Goal: Task Accomplishment & Management: Use online tool/utility

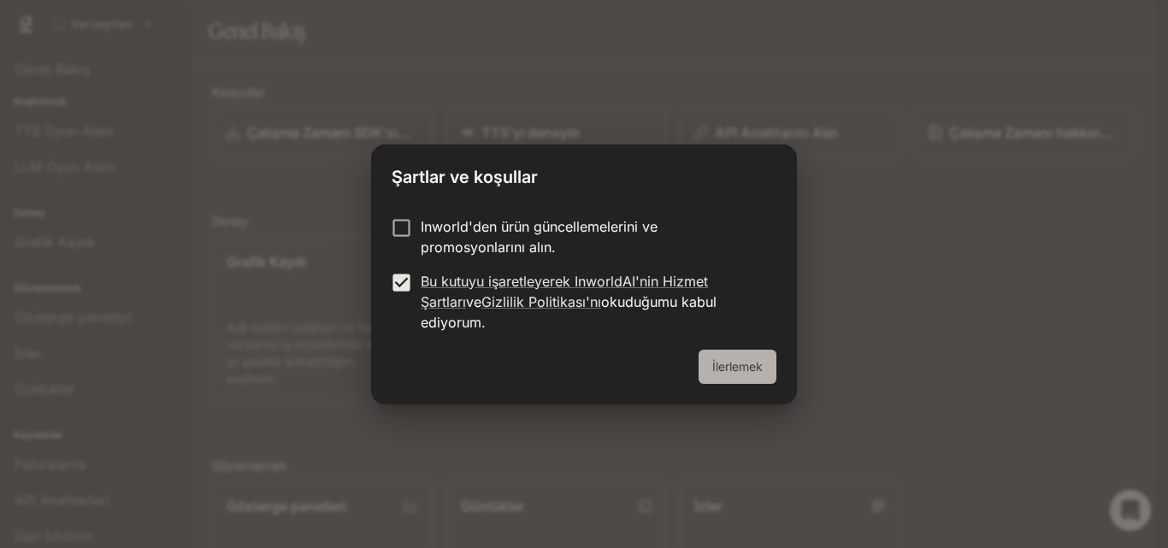
click at [716, 359] on font "İlerlemek" at bounding box center [737, 366] width 50 height 15
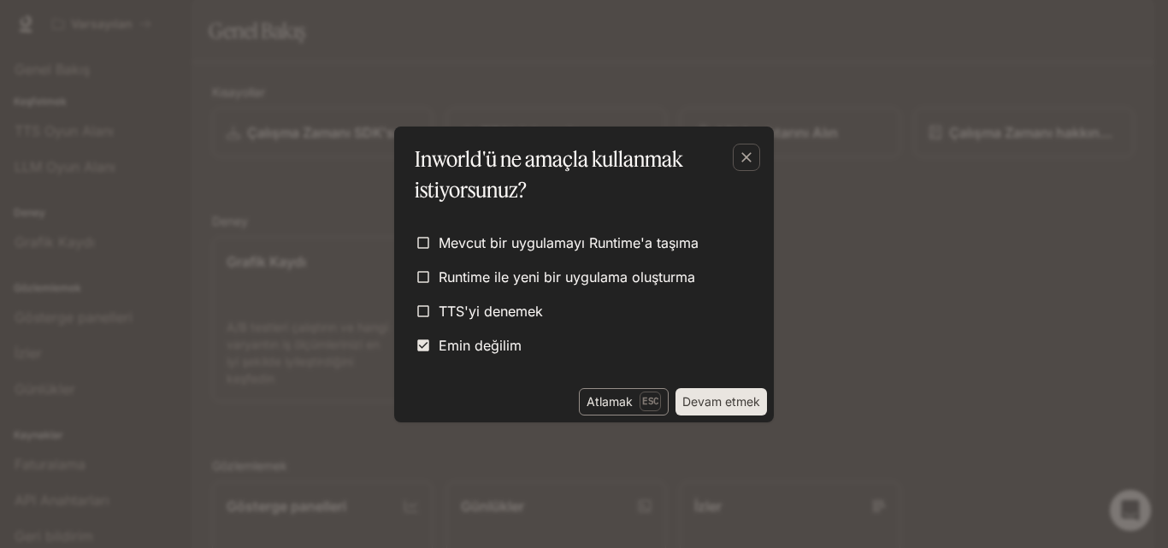
click at [659, 398] on p "Esc" at bounding box center [650, 401] width 21 height 19
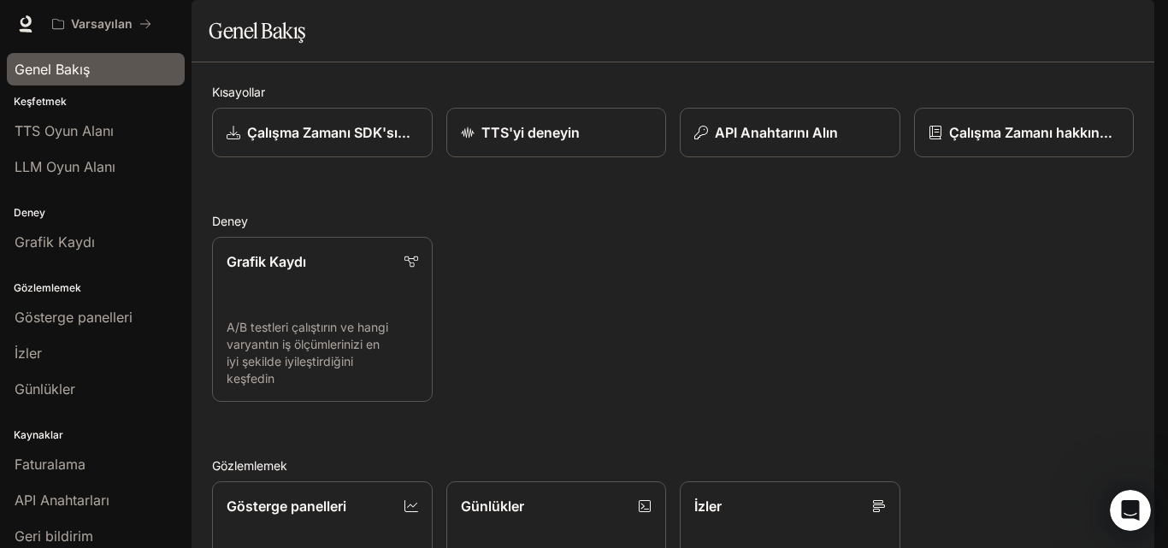
click at [72, 56] on link "Genel Bakış" at bounding box center [96, 69] width 178 height 33
click at [1134, 510] on icon "Intercom Messenger'ı açın" at bounding box center [1128, 508] width 28 height 28
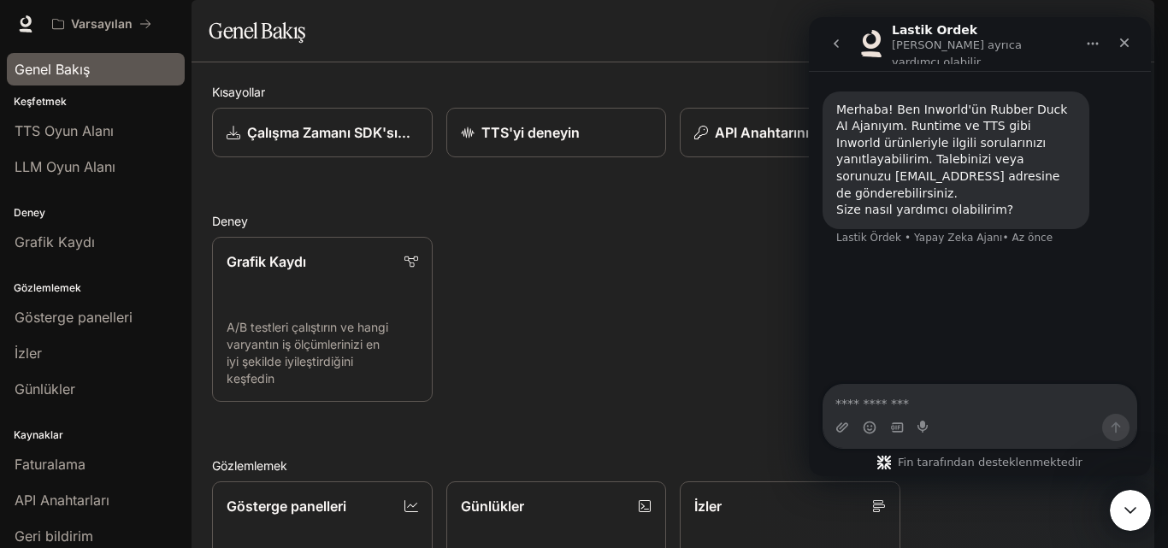
click at [996, 139] on font "Merhaba! Ben Inworld'ün Rubber Duck AI Ajanıyım. Runtime ve TTS gibi Inworld ür…" at bounding box center [952, 152] width 231 height 98
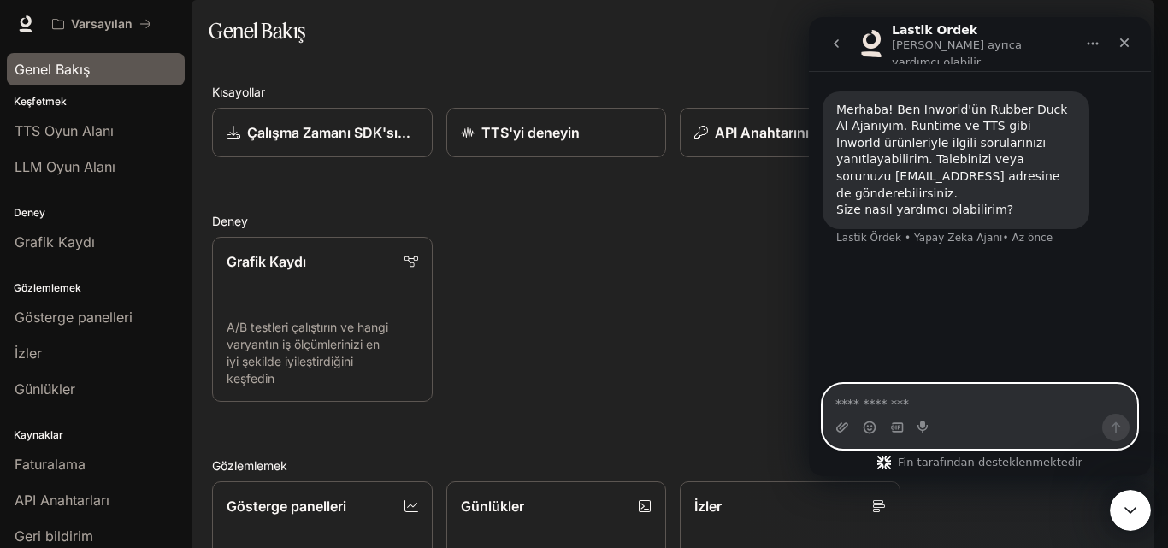
click at [1019, 405] on textarea "Bir soru sor…" at bounding box center [980, 399] width 313 height 29
type textarea "**********"
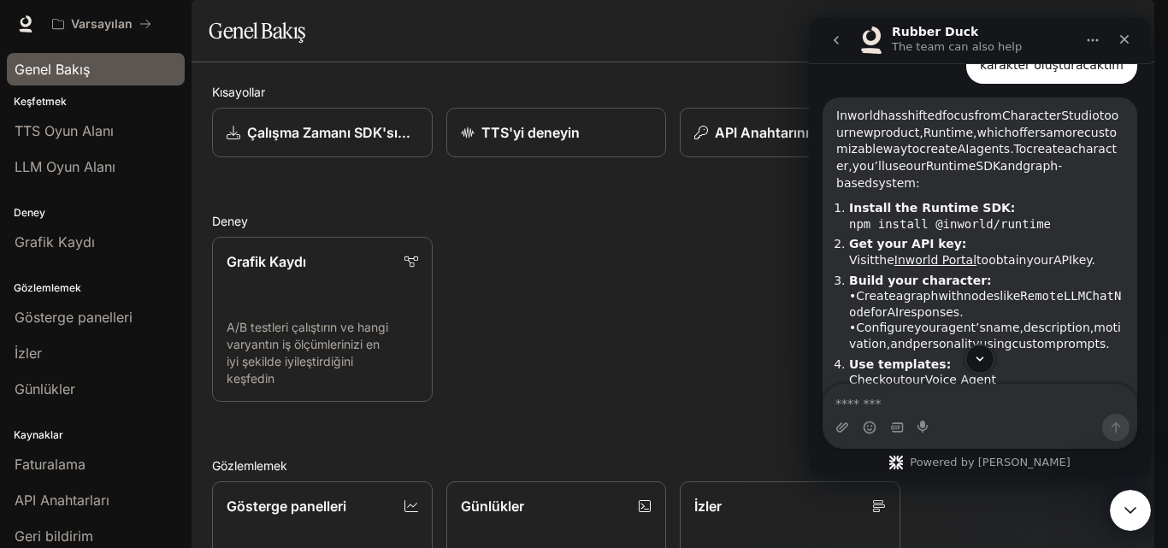
scroll to position [195, 0]
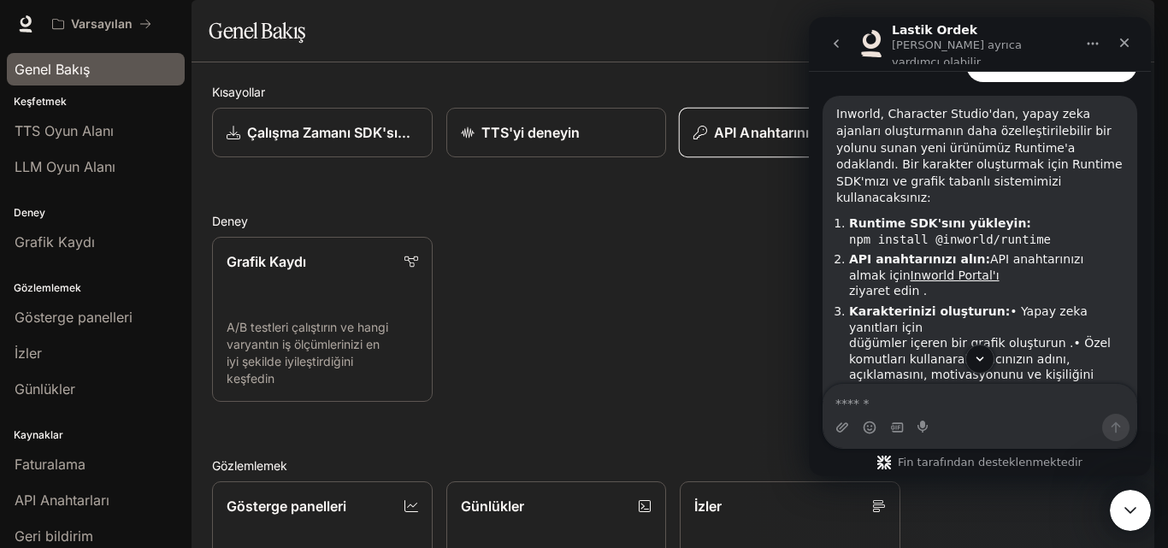
click at [762, 141] on font "API Anahtarını Alın" at bounding box center [776, 132] width 124 height 17
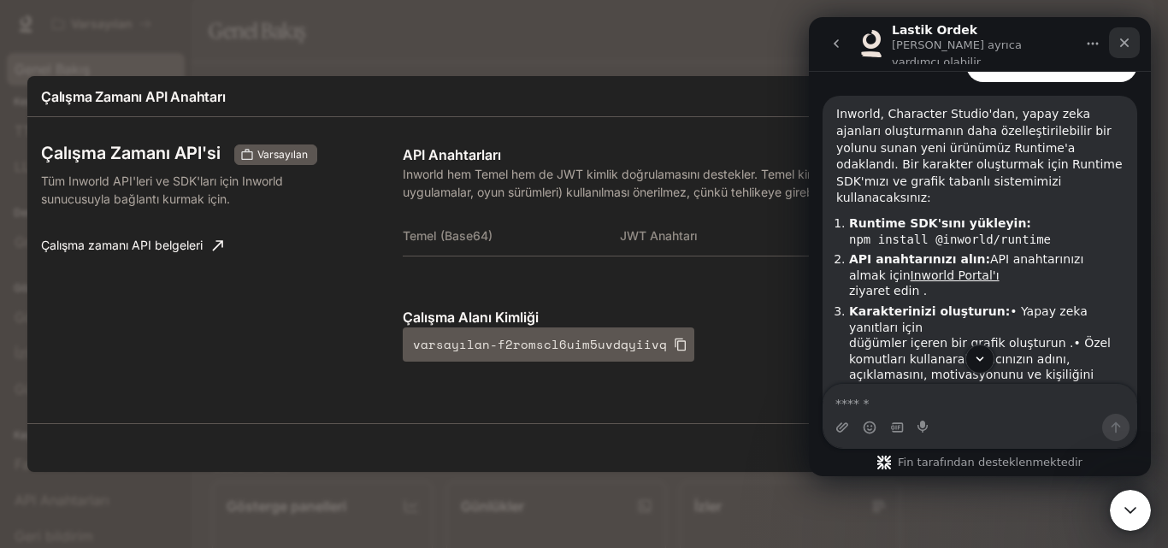
click at [1138, 40] on div "Kapalı" at bounding box center [1124, 42] width 31 height 31
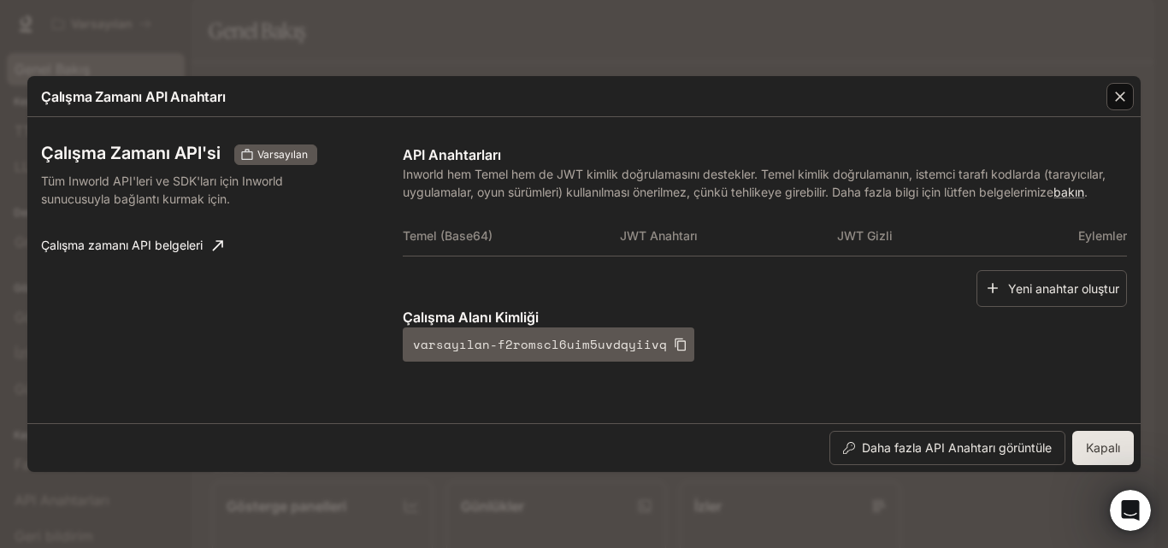
scroll to position [401, 0]
click at [1104, 90] on button "button" at bounding box center [1120, 96] width 41 height 41
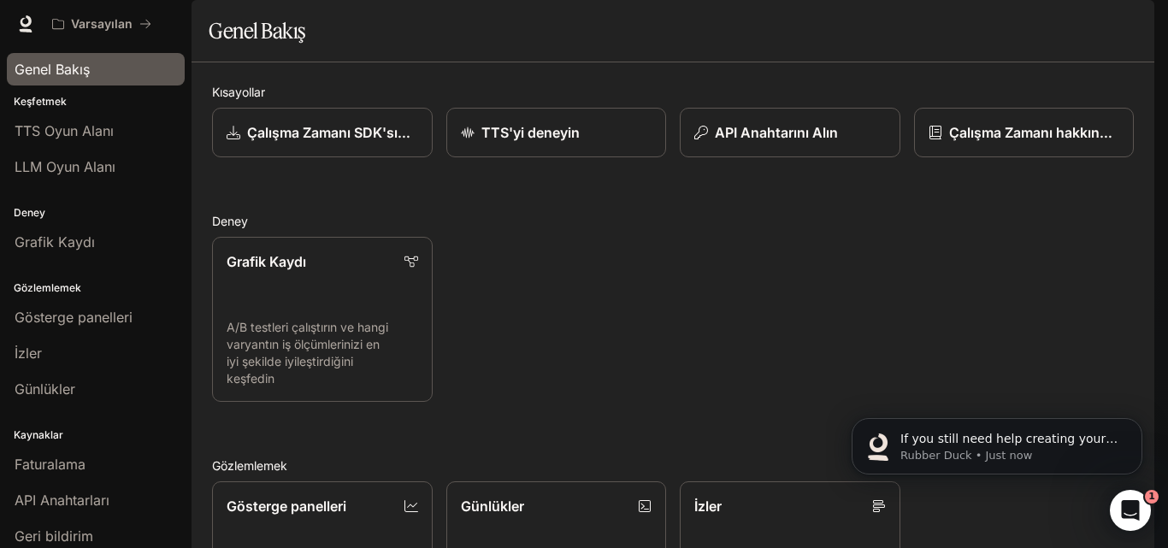
scroll to position [524, 0]
